Goal: Task Accomplishment & Management: Manage account settings

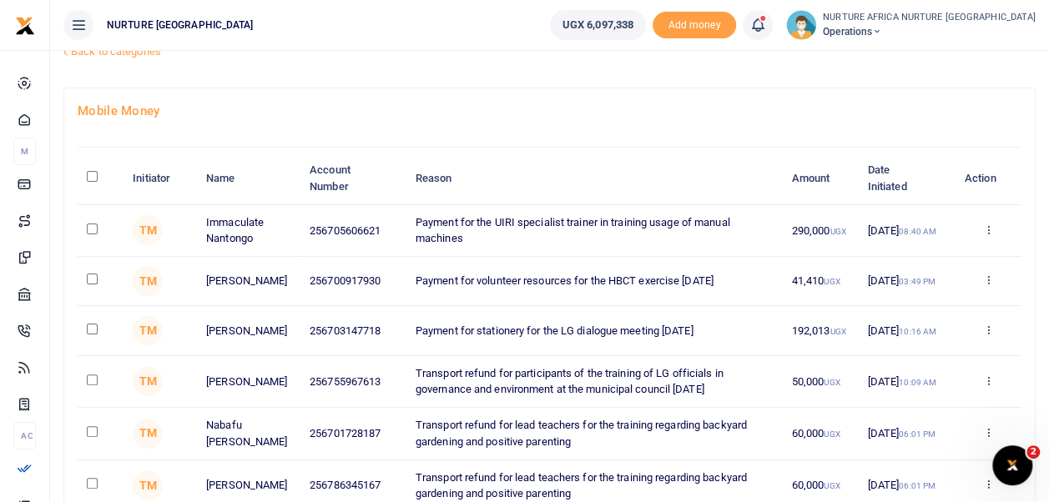
scroll to position [65, 0]
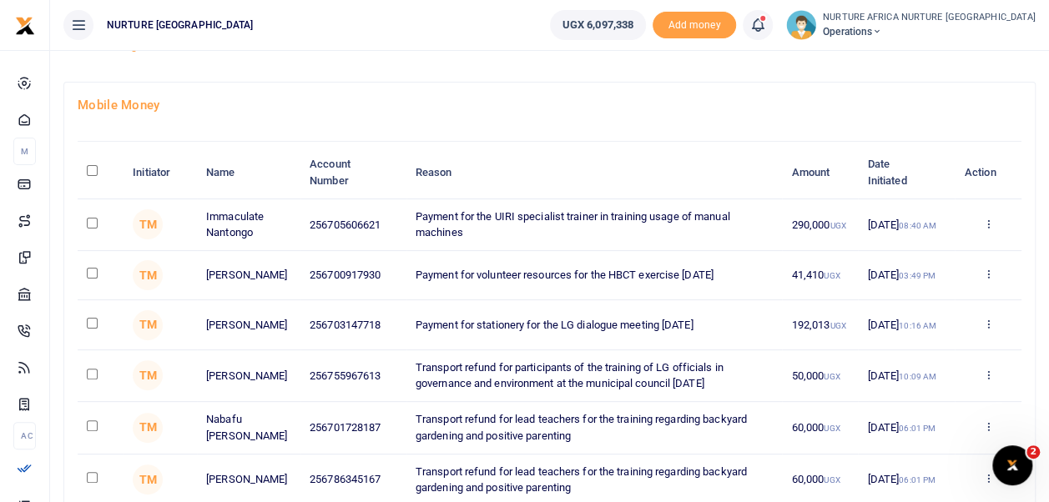
click at [95, 274] on input "checkbox" at bounding box center [92, 273] width 11 height 11
checkbox input "true"
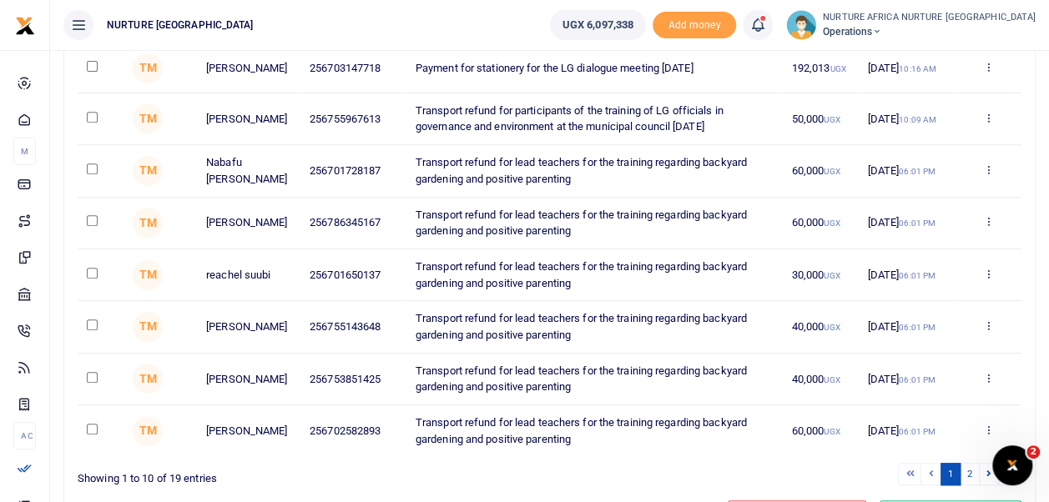
scroll to position [415, 0]
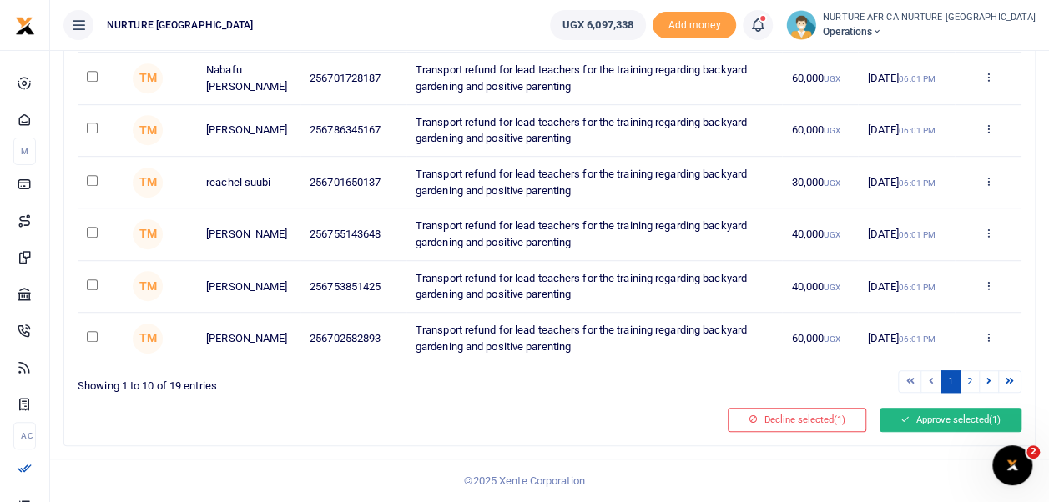
click at [924, 415] on button "Approve selected (1)" at bounding box center [950, 419] width 142 height 23
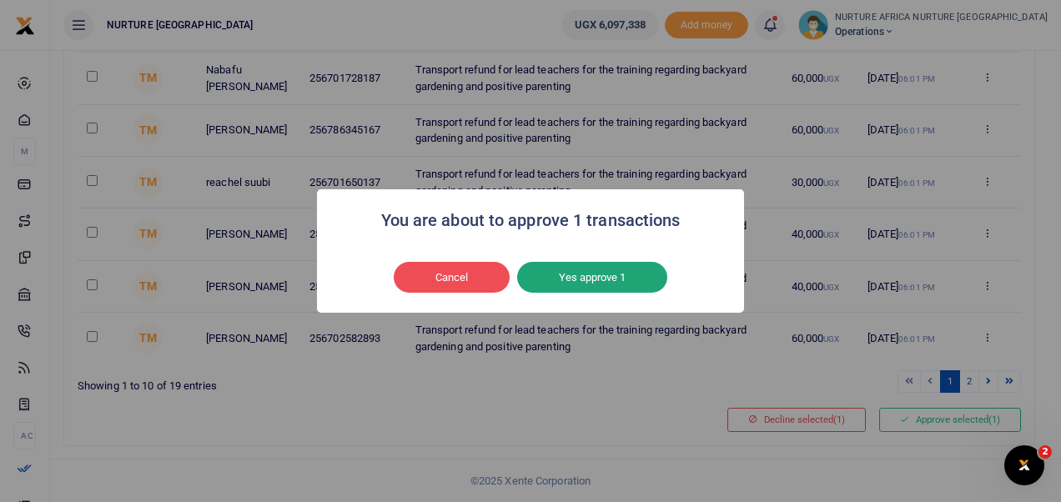
click at [591, 289] on button "Yes approve 1" at bounding box center [592, 278] width 150 height 32
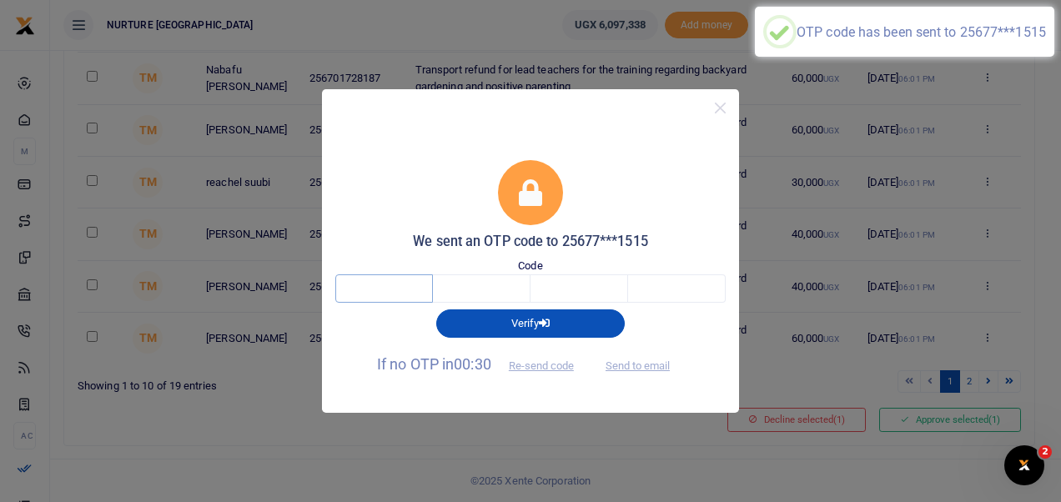
click at [381, 289] on input "text" at bounding box center [384, 288] width 98 height 28
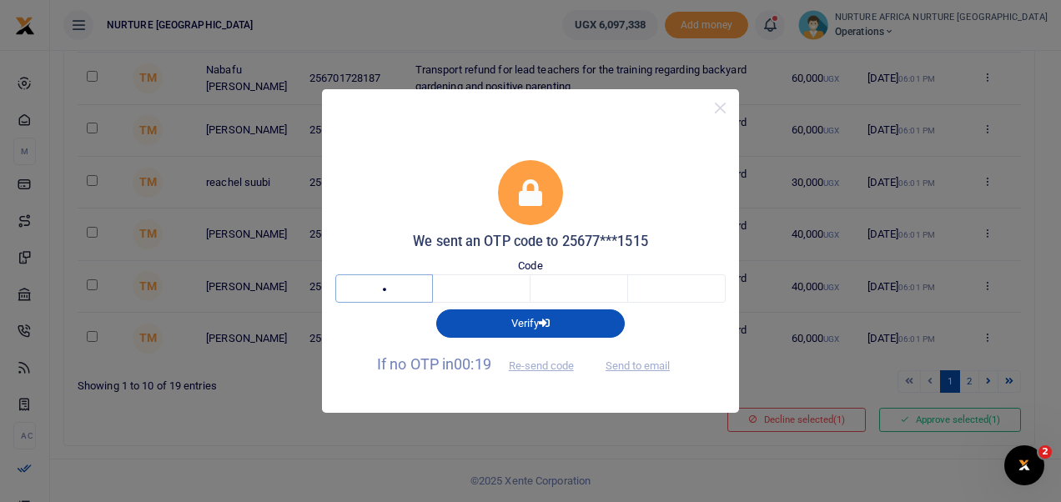
type input "9"
type input "3"
type input "0"
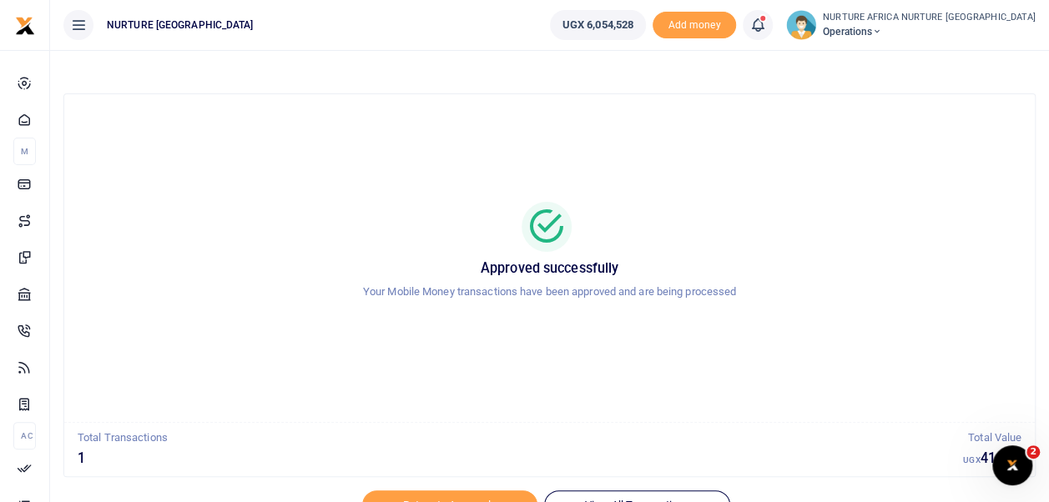
click at [766, 23] on icon at bounding box center [757, 25] width 17 height 18
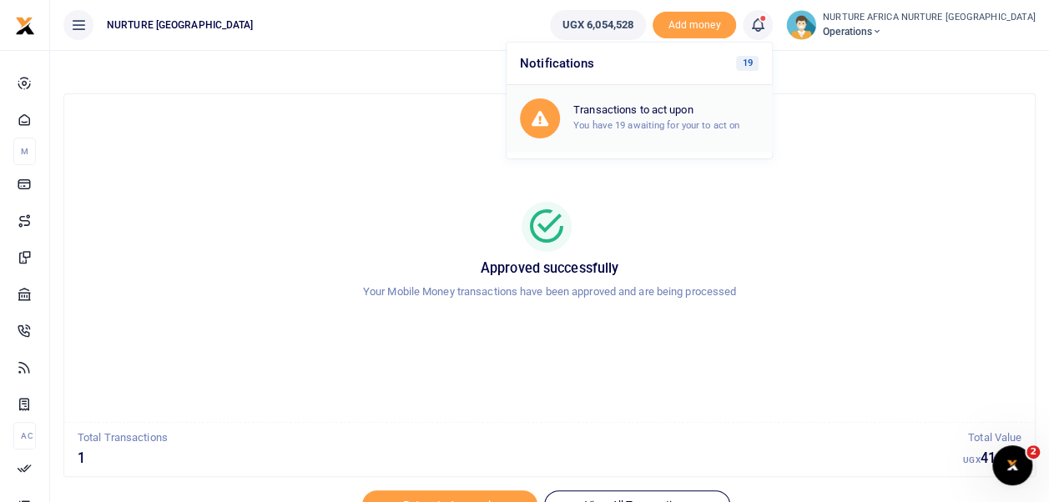
click at [709, 108] on h6 "Transactions to act upon" at bounding box center [665, 109] width 185 height 13
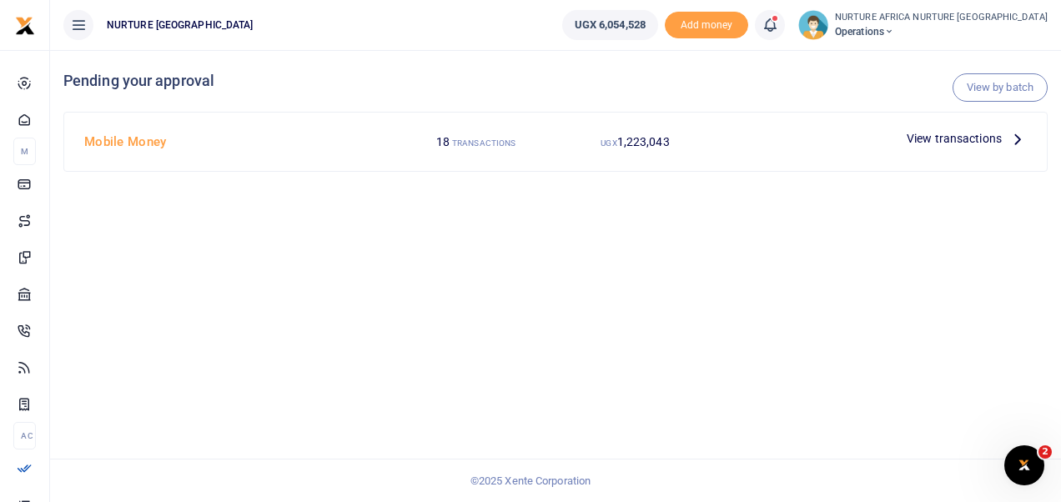
click at [778, 22] on icon at bounding box center [770, 25] width 17 height 18
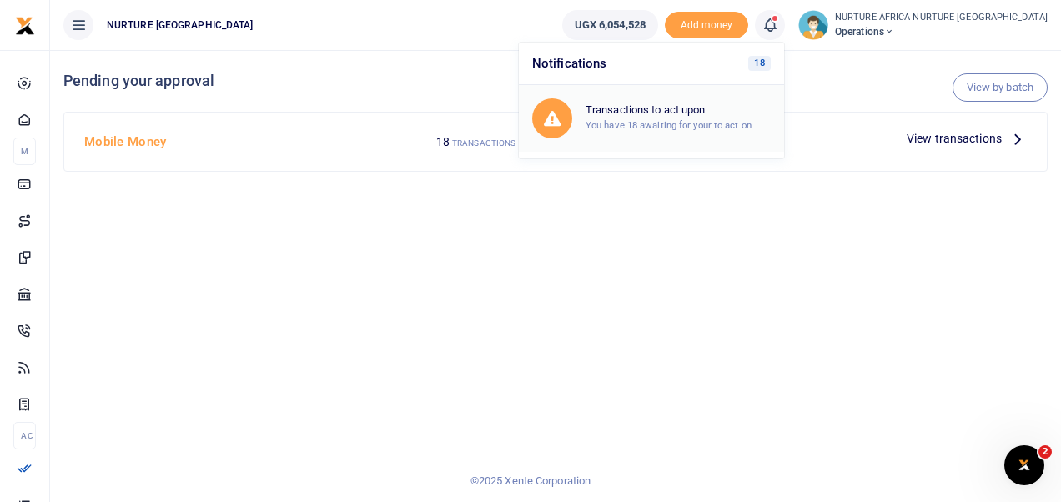
click at [734, 95] on link "Transactions to act upon You have 18 awaiting for your to act on" at bounding box center [651, 118] width 265 height 67
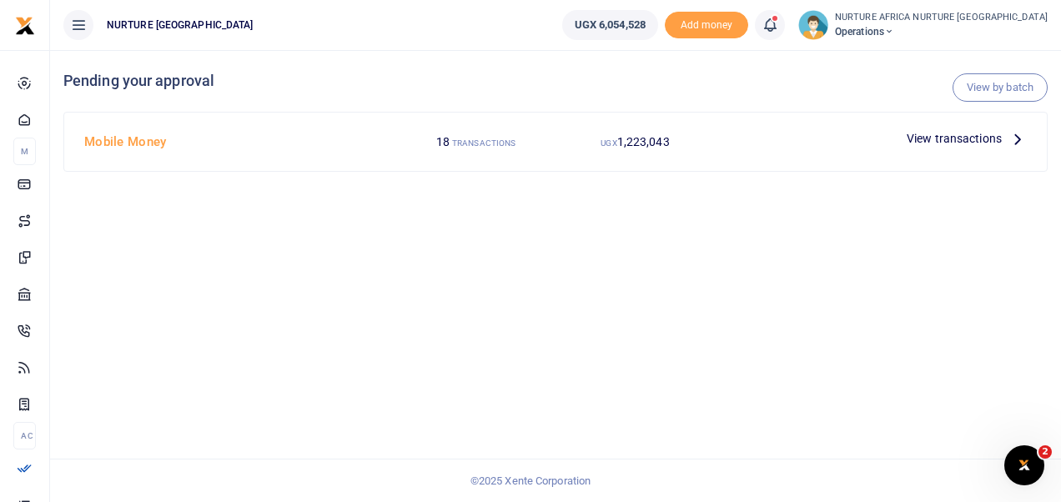
click at [352, 259] on div "View by batch Pending your approval Mobile Money 18 TRANSACTIONS UGX 1,223,043 …" at bounding box center [555, 276] width 1011 height 452
click at [927, 139] on span "View transactions" at bounding box center [954, 138] width 95 height 18
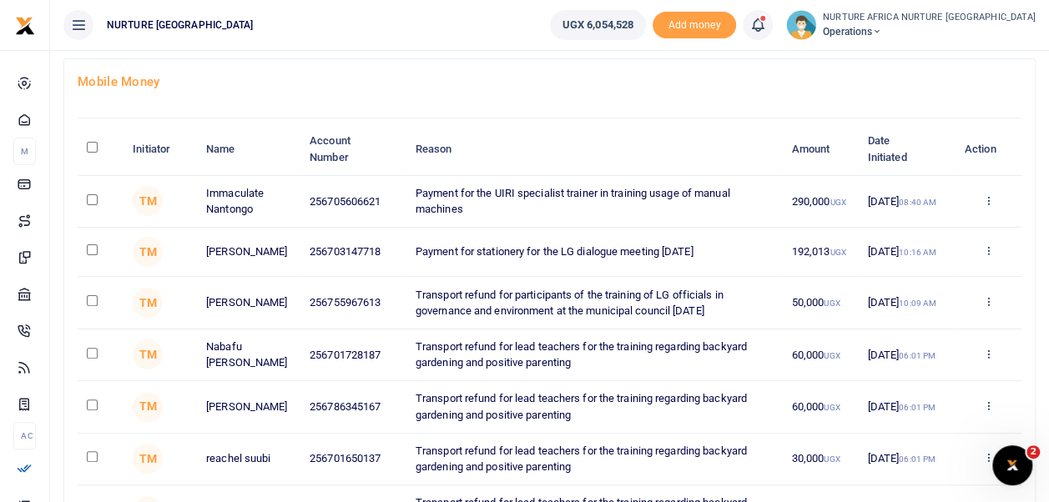
scroll to position [95, 0]
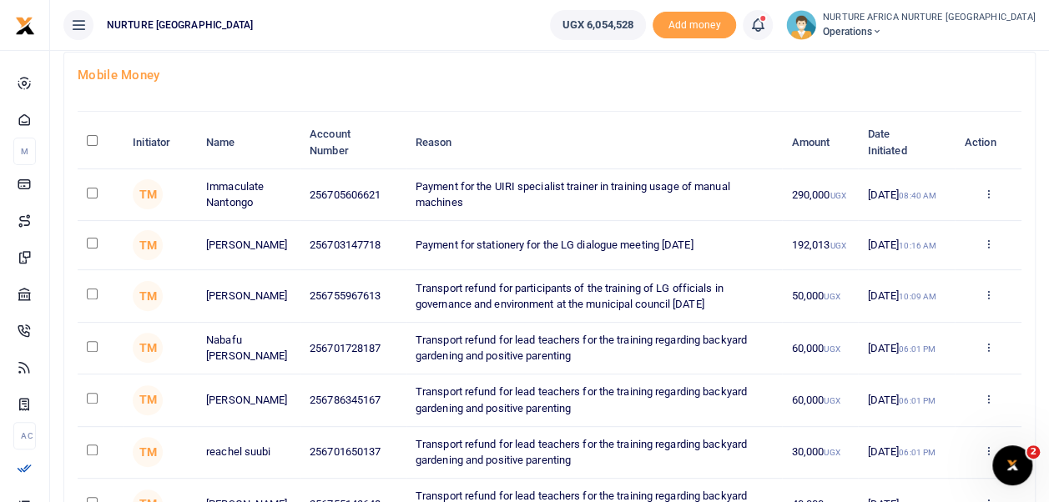
click at [92, 242] on input "checkbox" at bounding box center [92, 243] width 11 height 11
checkbox input "true"
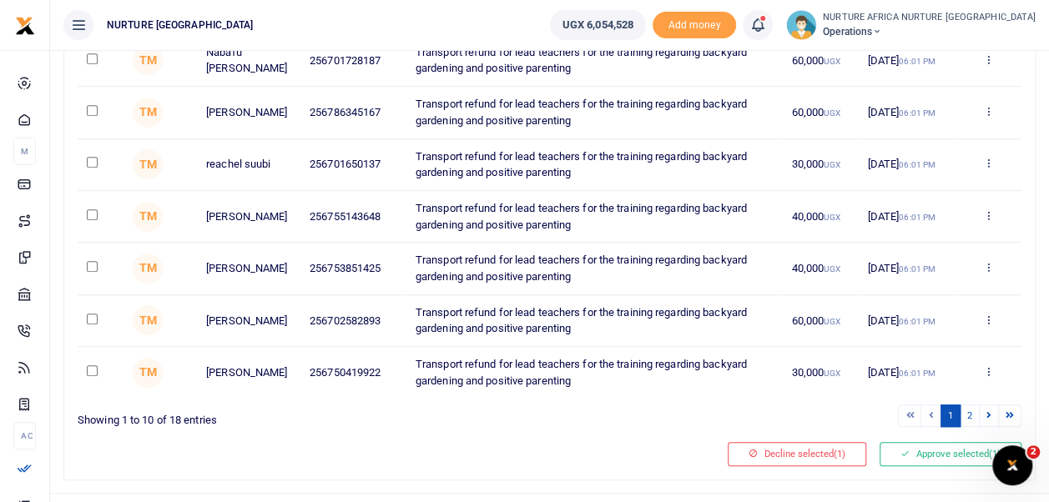
scroll to position [415, 0]
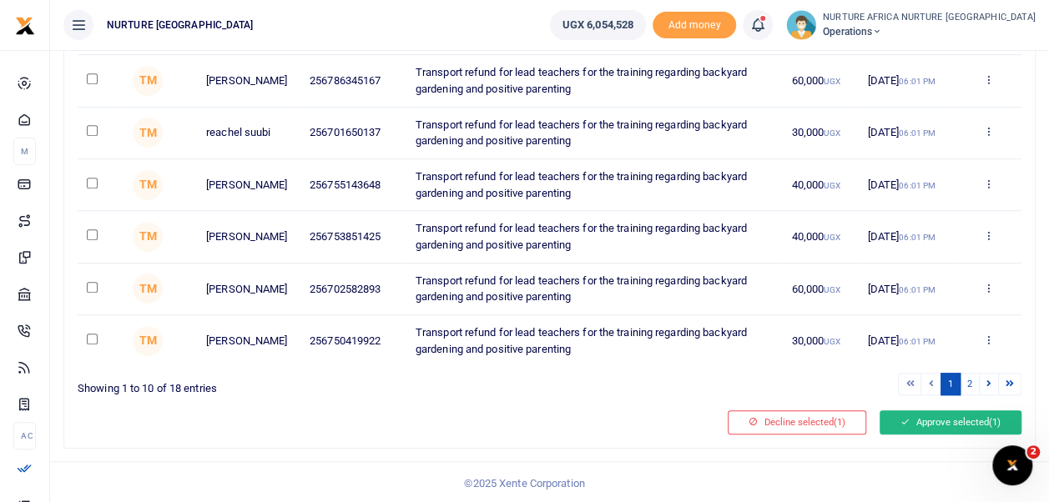
click at [933, 422] on button "Approve selected (1)" at bounding box center [950, 421] width 142 height 23
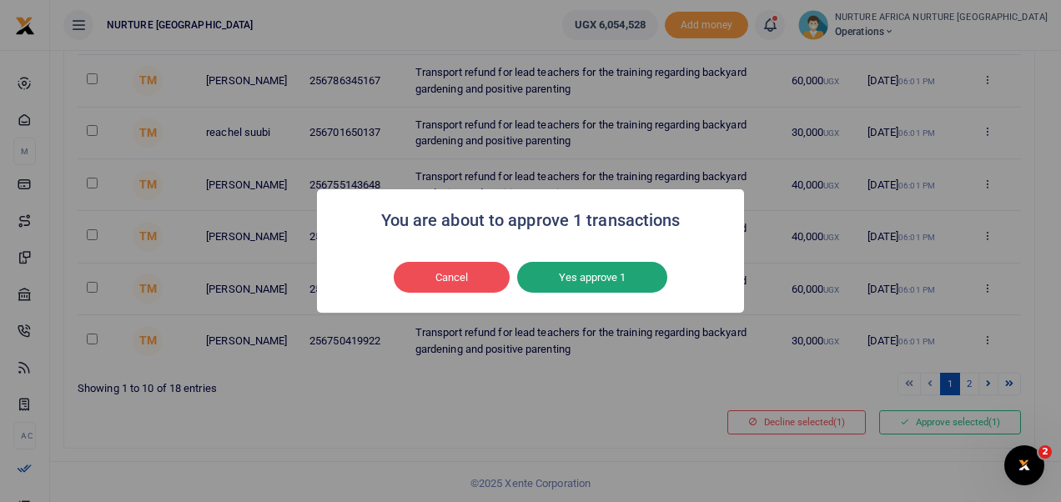
click at [629, 269] on button "Yes approve 1" at bounding box center [592, 278] width 150 height 32
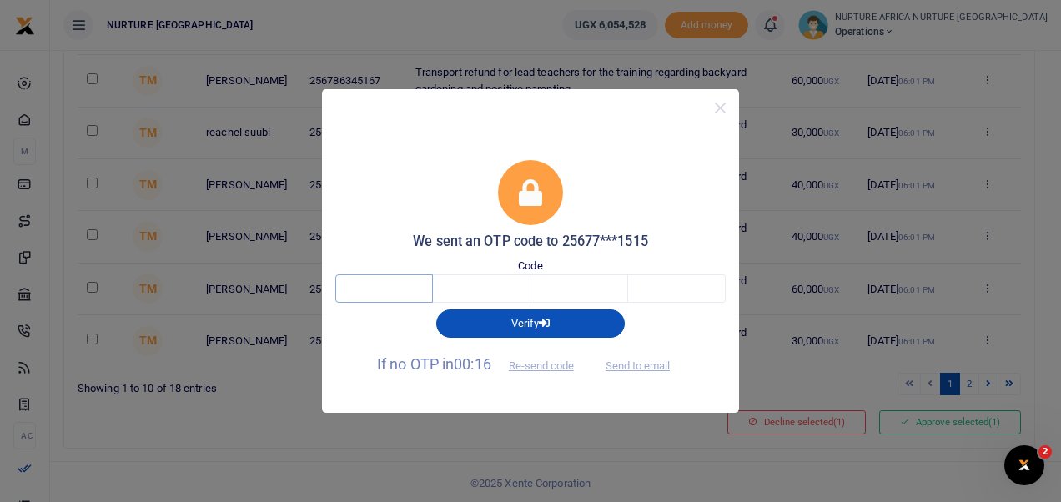
click at [385, 290] on input "text" at bounding box center [384, 288] width 98 height 28
type input "4"
type input "5"
type input "0"
type input "7"
